Goal: Transaction & Acquisition: Purchase product/service

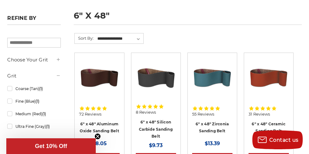
scroll to position [94, 0]
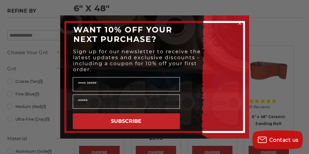
click at [239, 22] on icon "Close dialog" at bounding box center [239, 23] width 3 height 3
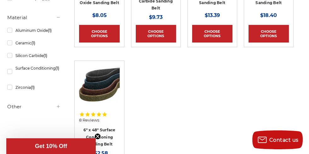
scroll to position [252, 0]
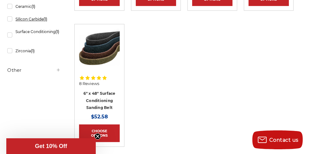
click at [9, 19] on link "Silicon Carbide (1)" at bounding box center [33, 19] width 53 height 11
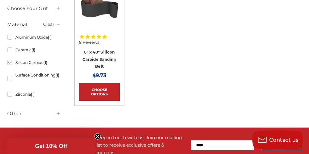
scroll to position [188, 0]
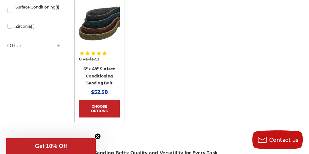
scroll to position [283, 0]
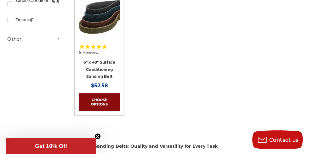
click at [93, 97] on link "Choose Options" at bounding box center [99, 102] width 40 height 18
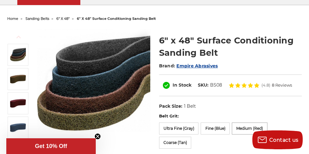
scroll to position [63, 0]
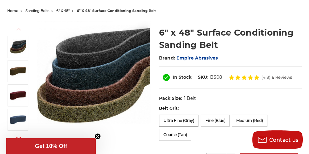
click at [179, 120] on label "Ultra Fine (Gray)" at bounding box center [179, 121] width 40 height 12
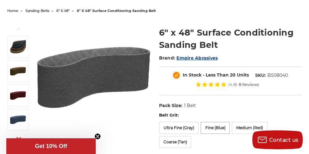
click at [219, 128] on label "Fine (Blue)" at bounding box center [214, 128] width 29 height 12
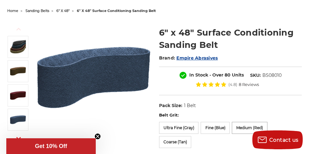
click at [239, 126] on label "Medium (Red)" at bounding box center [250, 128] width 36 height 12
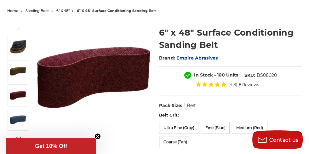
click at [170, 144] on label "Coarse (Tan)" at bounding box center [175, 142] width 32 height 12
